Goal: Transaction & Acquisition: Purchase product/service

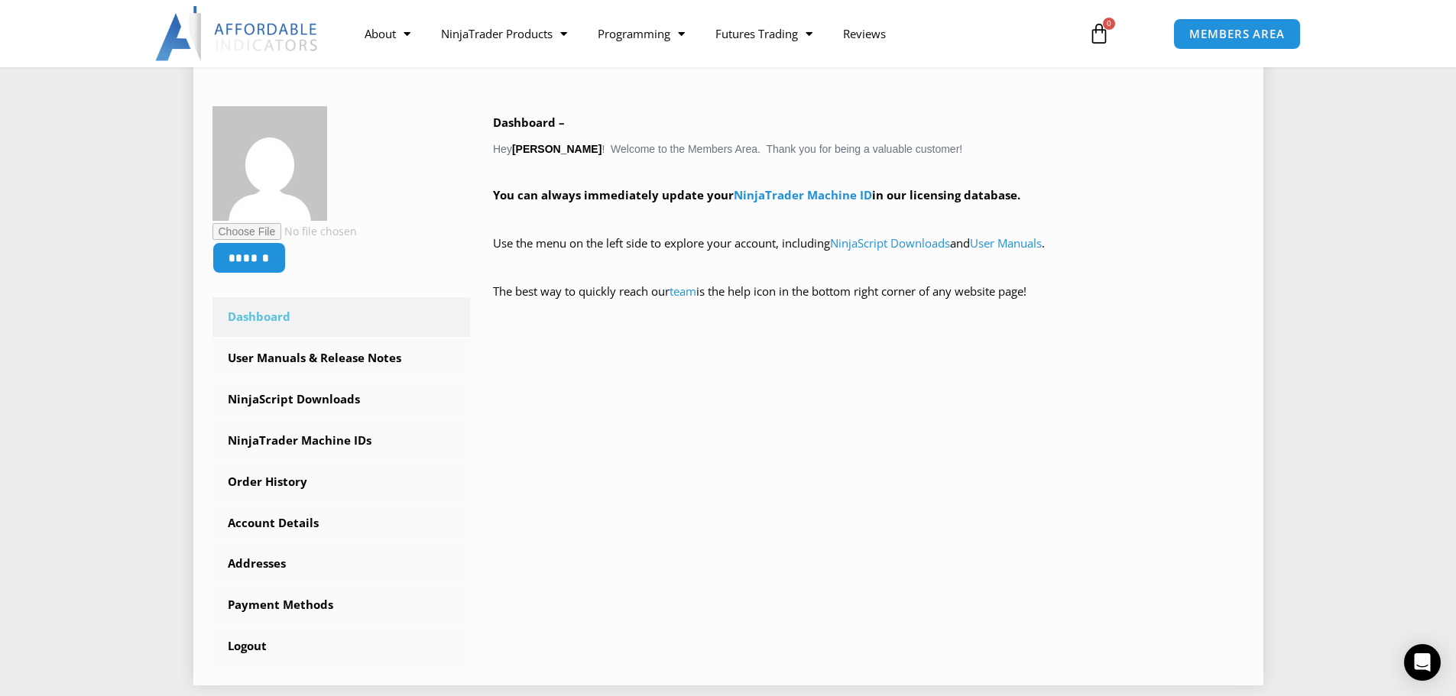
scroll to position [306, 0]
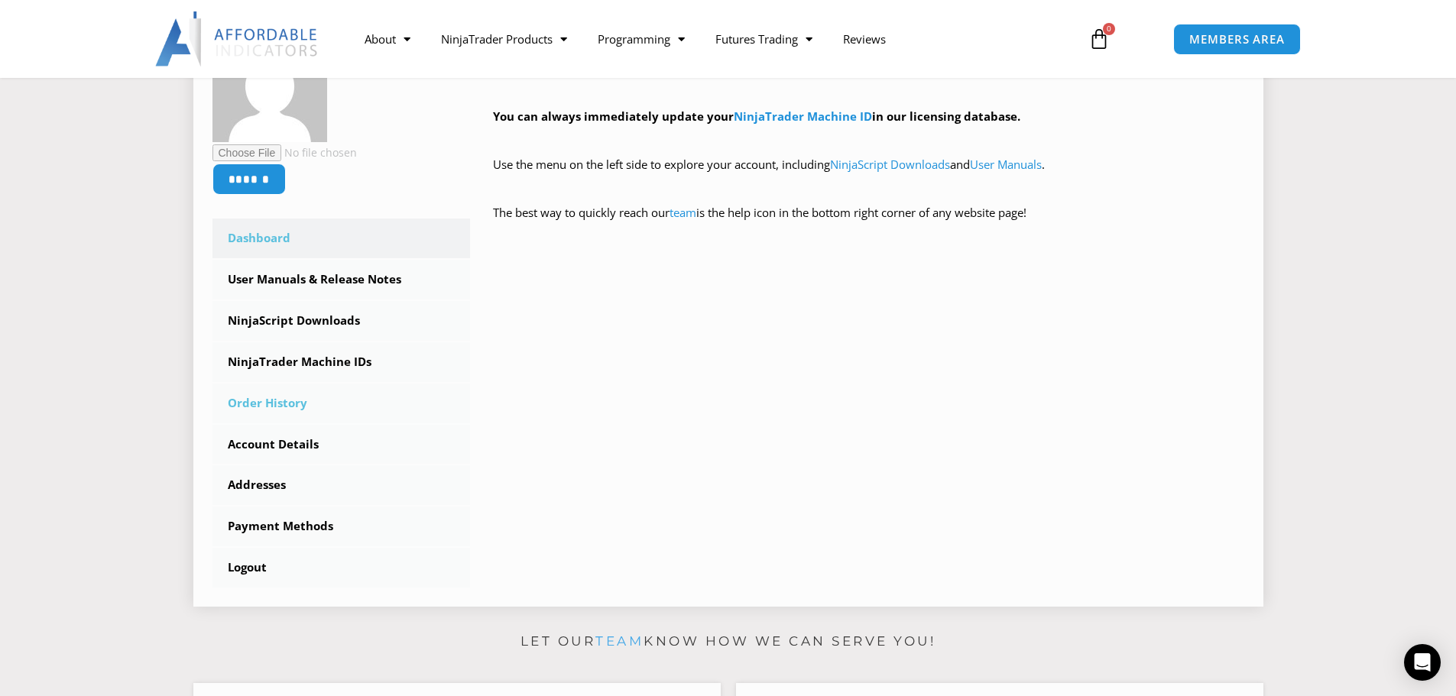
click at [298, 401] on link "Order History" at bounding box center [342, 404] width 258 height 40
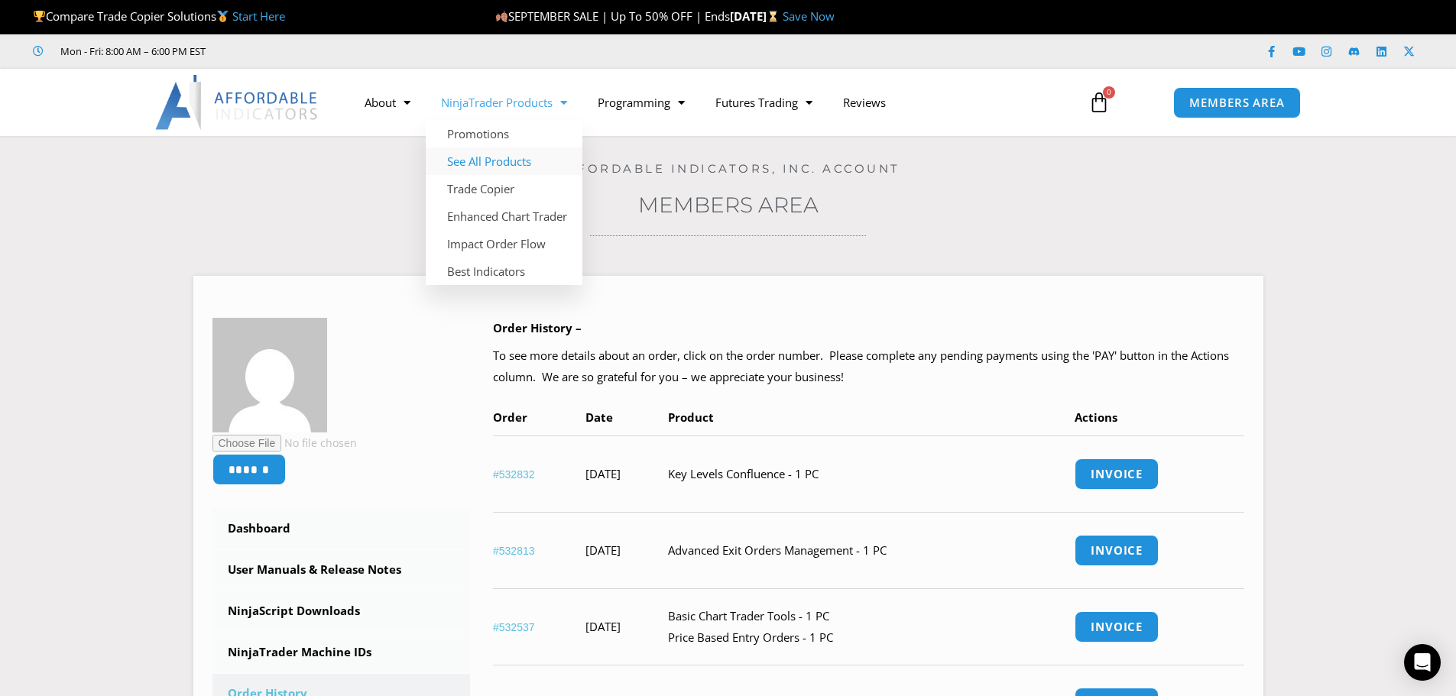
click at [478, 161] on link "See All Products" at bounding box center [504, 162] width 157 height 28
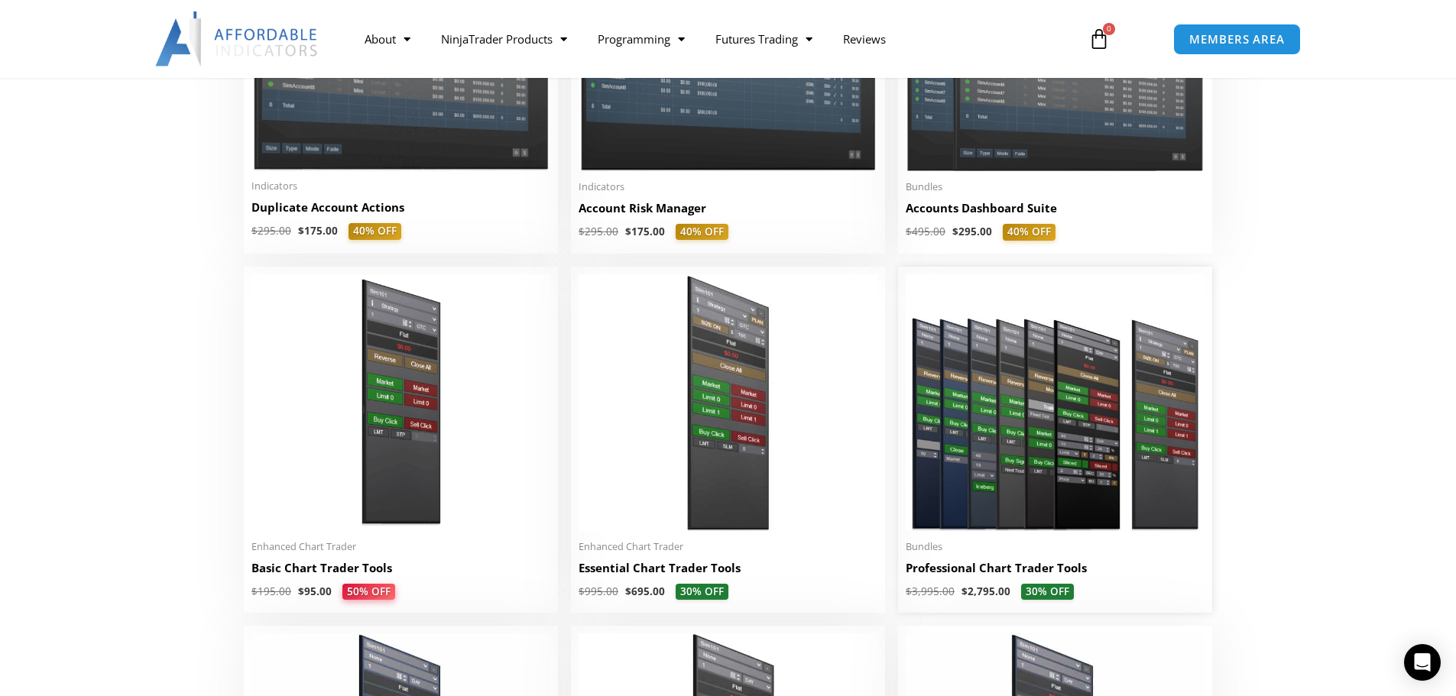
scroll to position [612, 0]
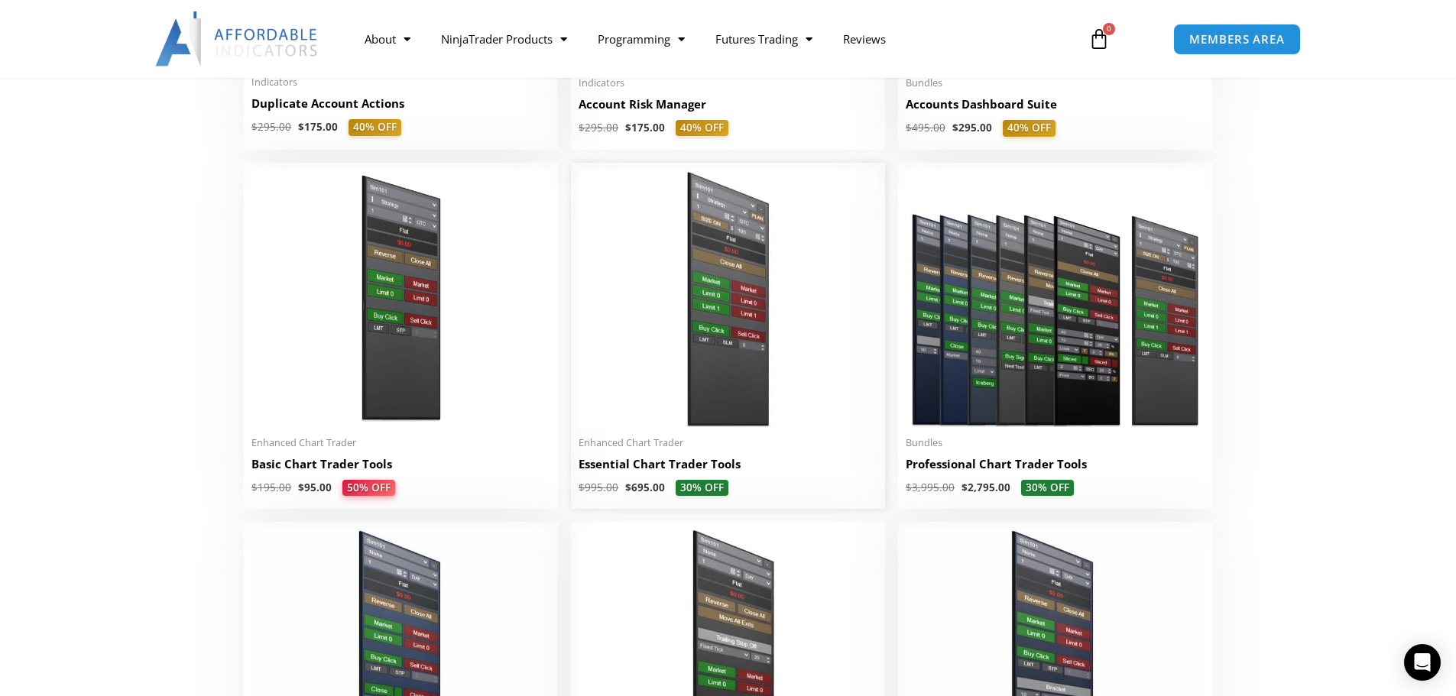
click at [727, 284] on img at bounding box center [728, 298] width 299 height 257
